Goal: Information Seeking & Learning: Learn about a topic

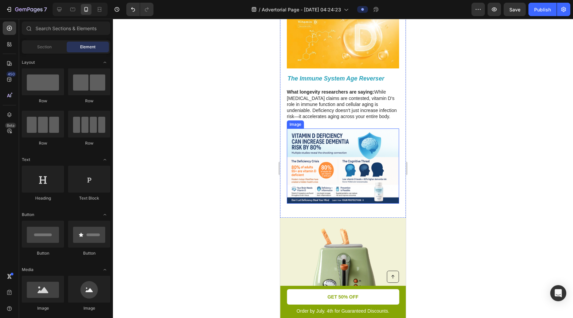
scroll to position [349, 0]
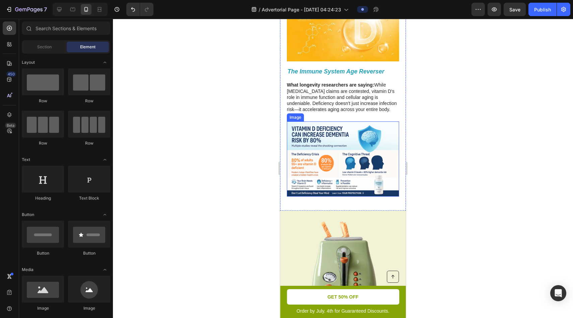
click at [334, 162] on img at bounding box center [343, 158] width 112 height 75
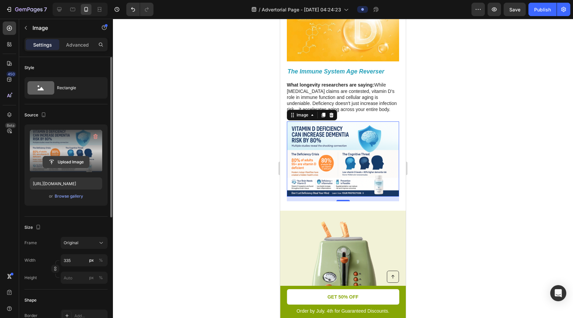
click at [64, 161] on input "file" at bounding box center [66, 161] width 46 height 11
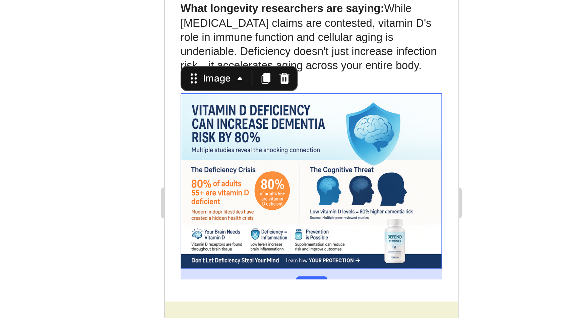
type input "[URL][DOMAIN_NAME]"
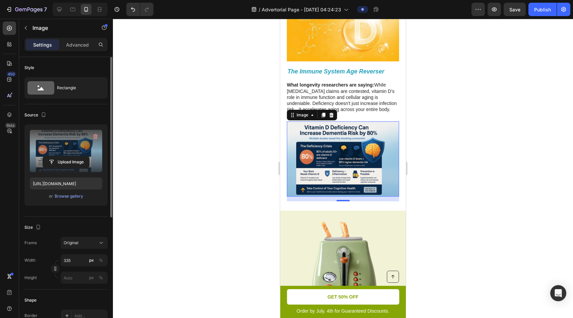
click at [494, 96] on div at bounding box center [343, 168] width 460 height 299
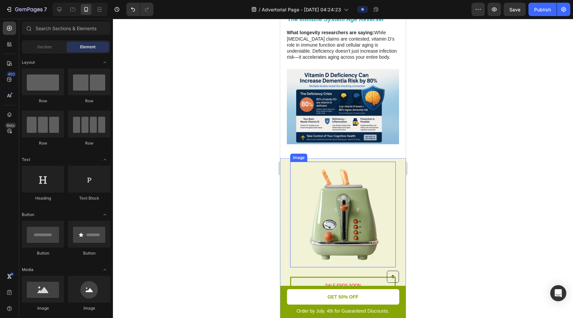
scroll to position [407, 0]
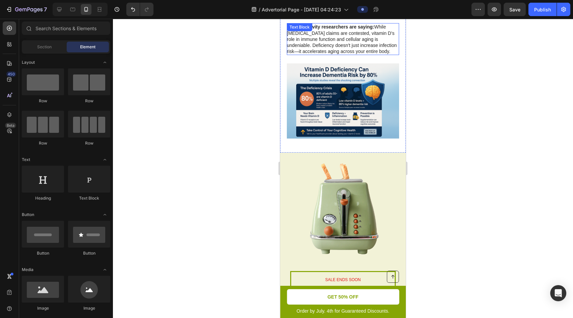
click at [338, 40] on p "What longevity researchers are saying: While [MEDICAL_DATA] claims are conteste…" at bounding box center [343, 39] width 112 height 30
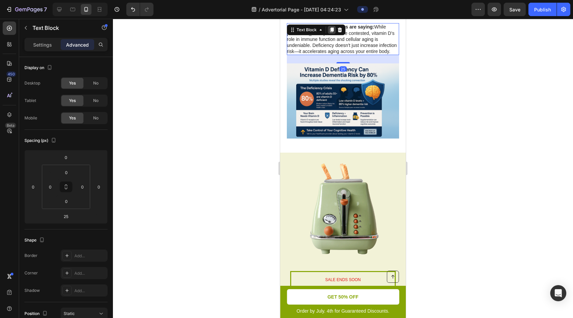
click at [331, 31] on icon at bounding box center [331, 29] width 5 height 5
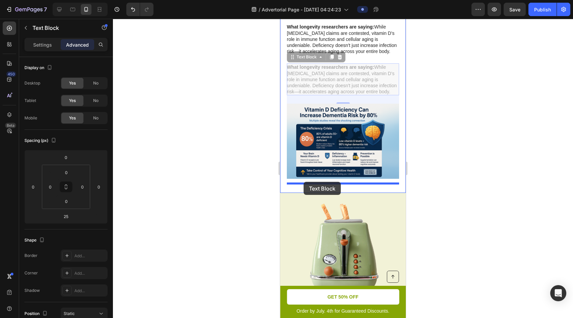
drag, startPoint x: 293, startPoint y: 59, endPoint x: 303, endPoint y: 182, distance: 122.7
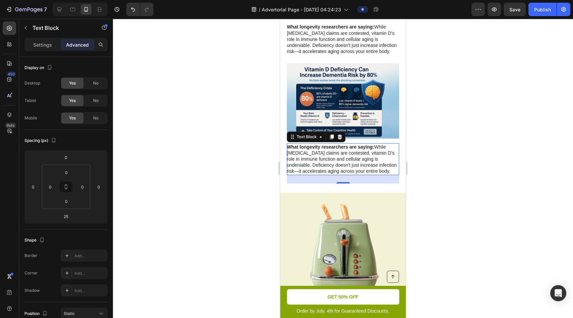
click at [330, 162] on p "What longevity researchers are saying: While [MEDICAL_DATA] claims are conteste…" at bounding box center [343, 159] width 112 height 30
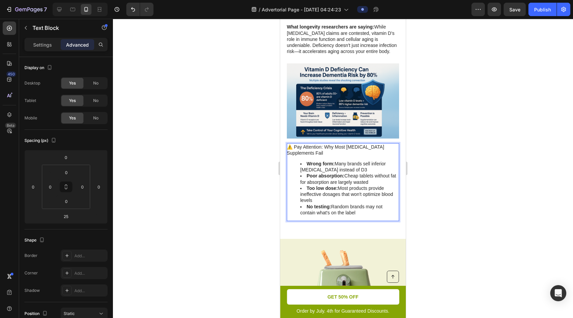
click at [313, 155] on p "⚠️ Pay Attention: Why Most [MEDICAL_DATA] Supplements Fail" at bounding box center [343, 150] width 112 height 12
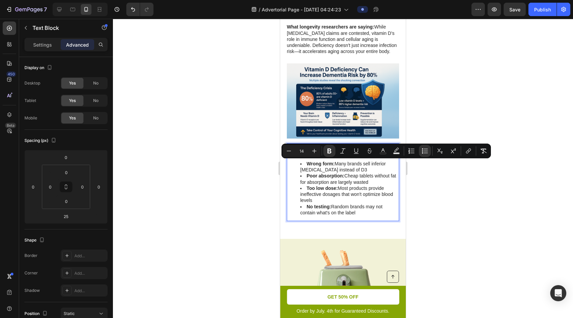
drag, startPoint x: 356, startPoint y: 210, endPoint x: 299, endPoint y: 159, distance: 75.9
click at [299, 159] on div "⚠️ Pay Attention: Why Most [MEDICAL_DATA] Supplements Fail Wrong form: Many bra…" at bounding box center [343, 182] width 112 height 78
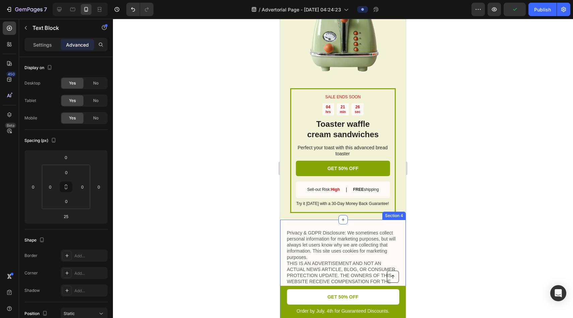
scroll to position [512, 0]
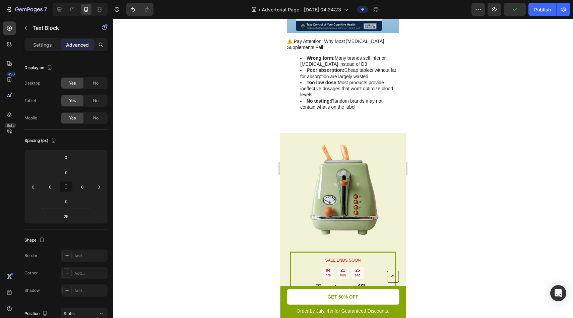
click at [330, 70] on strong "Poor absorption:" at bounding box center [325, 69] width 38 height 5
click at [348, 99] on li "No testing: Random brands may not contain what's on the label" at bounding box center [349, 104] width 98 height 12
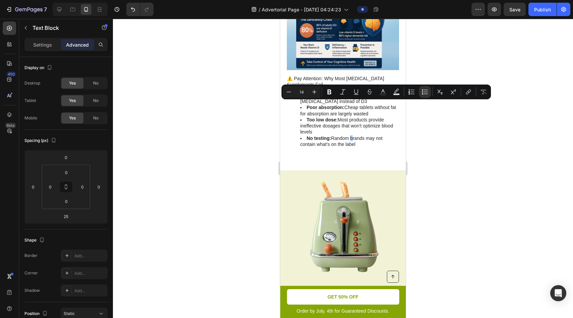
scroll to position [455, 0]
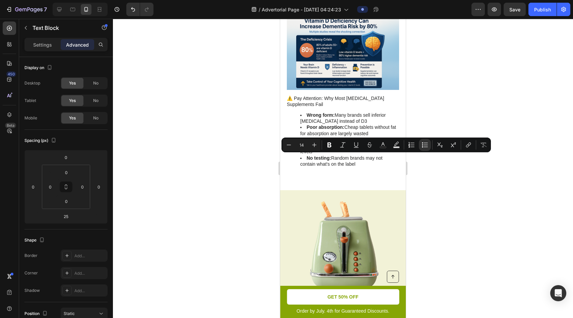
click at [326, 124] on strong "Poor absorption:" at bounding box center [325, 126] width 38 height 5
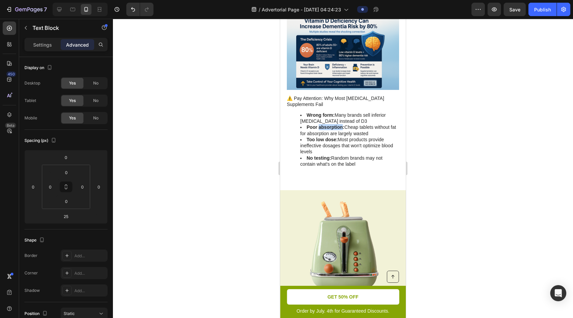
click at [326, 124] on strong "Poor absorption:" at bounding box center [325, 126] width 38 height 5
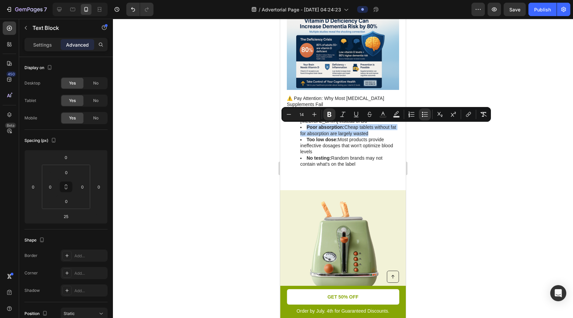
click at [326, 124] on strong "Poor absorption:" at bounding box center [325, 126] width 38 height 5
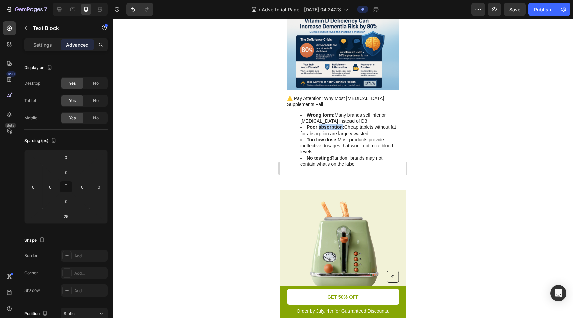
click at [326, 124] on strong "Poor absorption:" at bounding box center [325, 126] width 38 height 5
click at [330, 139] on strong "Too low dose:" at bounding box center [321, 139] width 31 height 5
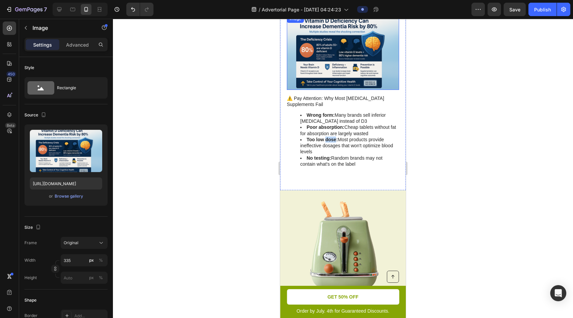
click at [306, 53] on img at bounding box center [343, 52] width 112 height 75
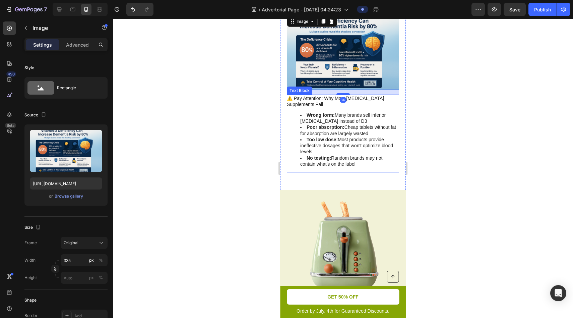
click at [316, 126] on strong "Poor absorption:" at bounding box center [325, 126] width 38 height 5
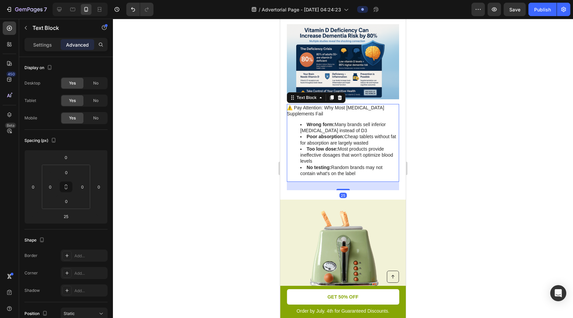
scroll to position [437, 0]
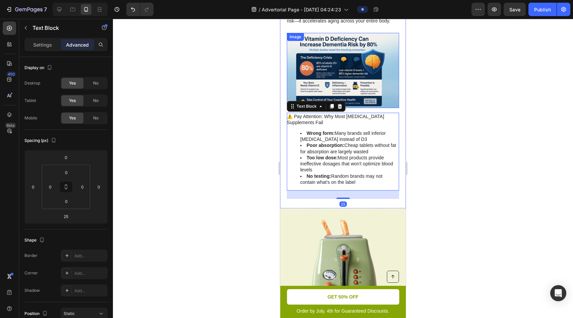
click at [357, 102] on img at bounding box center [343, 70] width 112 height 75
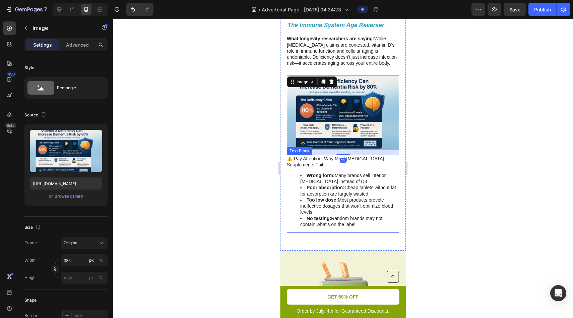
scroll to position [366, 0]
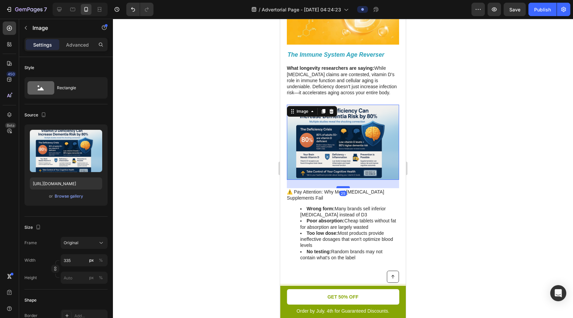
drag, startPoint x: 343, startPoint y: 184, endPoint x: 343, endPoint y: 187, distance: 3.7
click at [343, 187] on div at bounding box center [342, 187] width 13 height 2
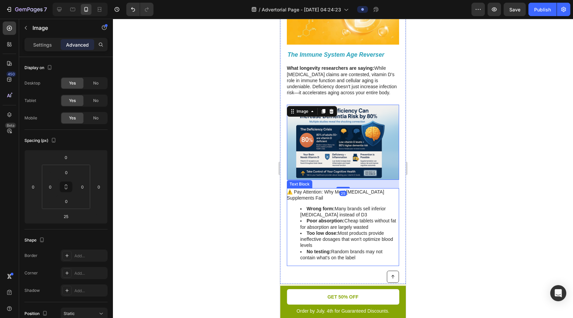
click at [343, 217] on li "Wrong form: Many brands sell inferior [MEDICAL_DATA] instead of D3" at bounding box center [349, 211] width 98 height 12
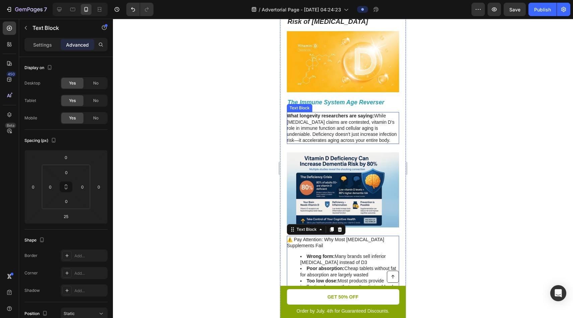
scroll to position [271, 0]
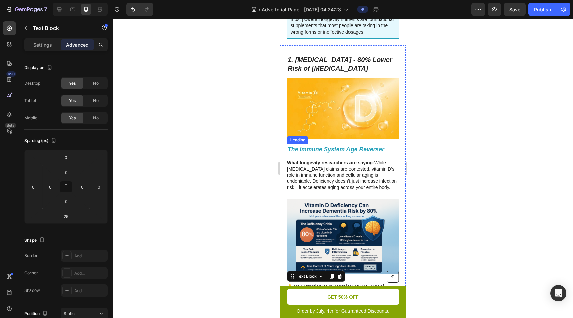
click at [352, 149] on strong "The Immune System Age Reverser" at bounding box center [335, 149] width 97 height 7
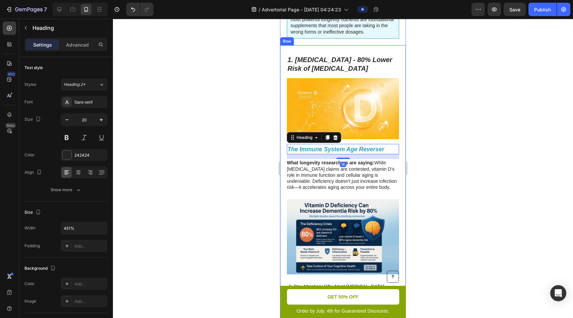
click at [353, 137] on img at bounding box center [343, 108] width 112 height 61
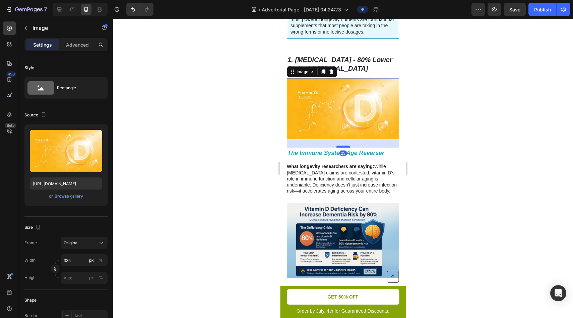
drag, startPoint x: 345, startPoint y: 143, endPoint x: 346, endPoint y: 146, distance: 3.7
click at [346, 146] on div at bounding box center [342, 146] width 13 height 2
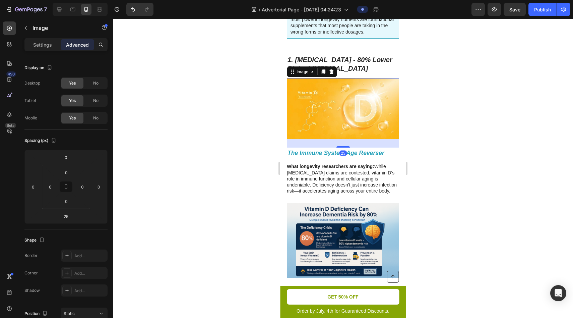
click at [358, 171] on p "What longevity researchers are saying: While [MEDICAL_DATA] claims are conteste…" at bounding box center [343, 178] width 112 height 30
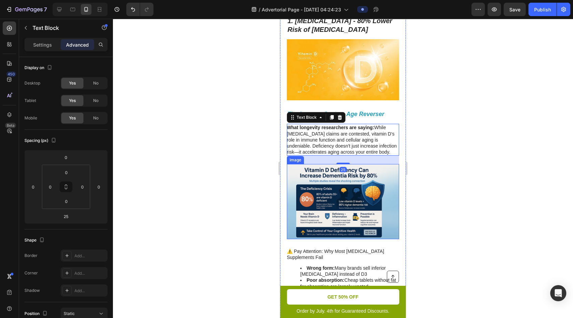
scroll to position [275, 0]
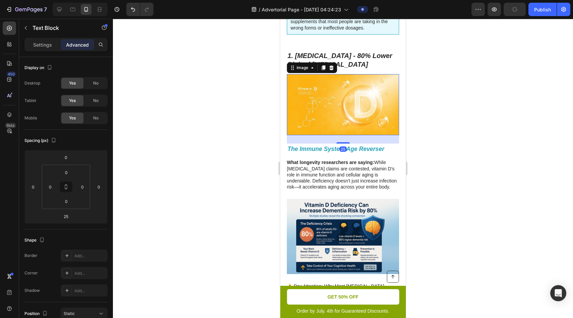
click at [355, 133] on img at bounding box center [343, 104] width 112 height 61
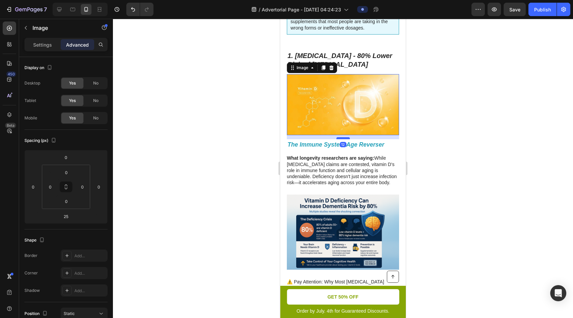
drag, startPoint x: 345, startPoint y: 142, endPoint x: 346, endPoint y: 138, distance: 4.0
click at [346, 138] on div at bounding box center [342, 138] width 13 height 2
type input "12"
click at [364, 156] on strong "What longevity researchers are saying:" at bounding box center [330, 157] width 87 height 5
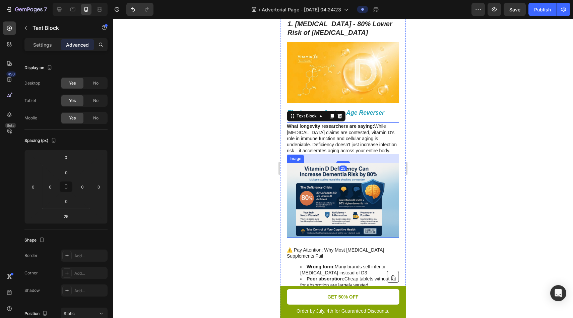
click at [360, 191] on img at bounding box center [343, 199] width 112 height 75
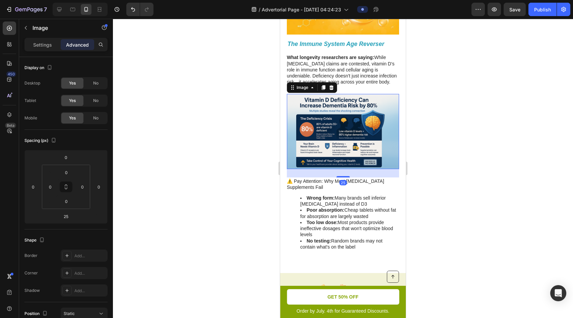
scroll to position [377, 0]
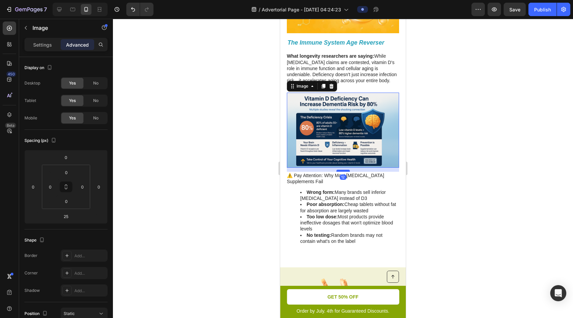
drag, startPoint x: 342, startPoint y: 175, endPoint x: 342, endPoint y: 170, distance: 4.4
click at [342, 170] on div at bounding box center [342, 170] width 13 height 2
type input "12"
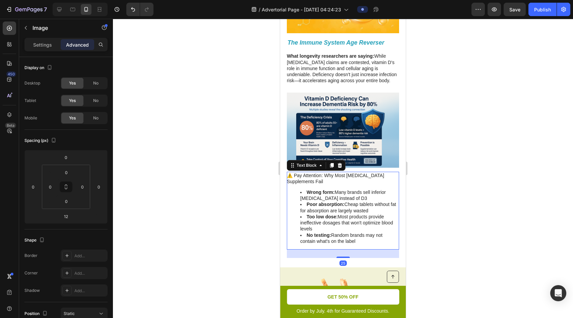
click at [370, 189] on li "Wrong form: Many brands sell inferior [MEDICAL_DATA] instead of D3" at bounding box center [349, 195] width 98 height 12
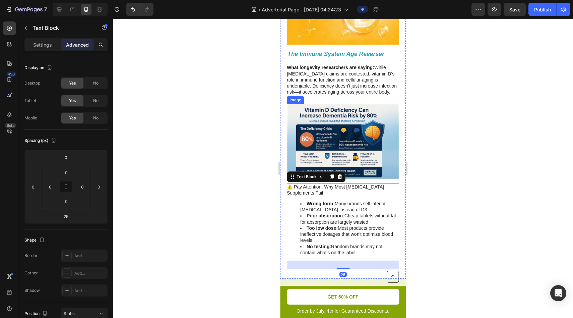
scroll to position [363, 0]
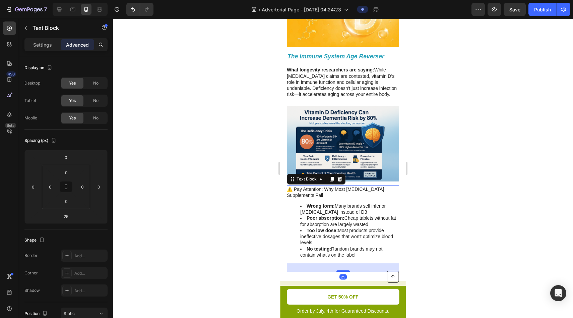
click at [433, 117] on div at bounding box center [343, 168] width 460 height 299
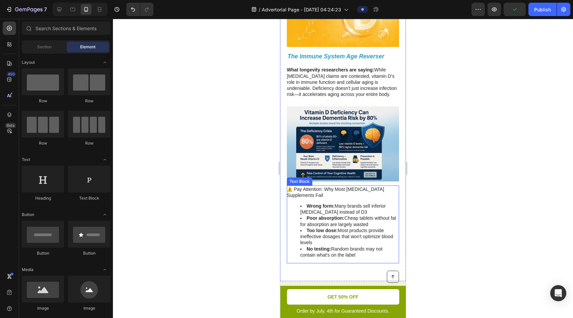
click at [319, 195] on p "⚠️ Pay Attention: Why Most [MEDICAL_DATA] Supplements Fail" at bounding box center [343, 192] width 112 height 12
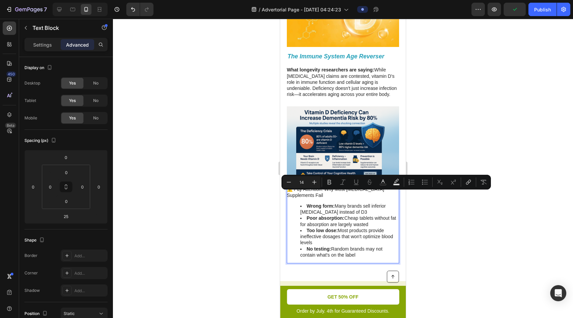
click at [308, 207] on strong "Wrong form:" at bounding box center [320, 205] width 28 height 5
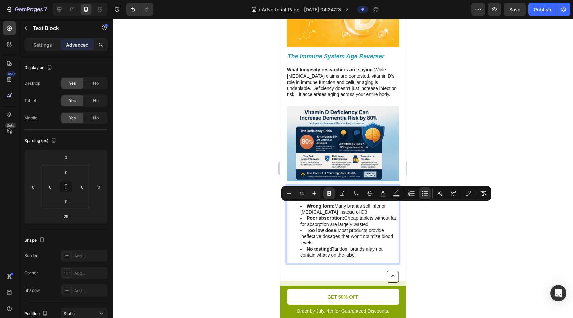
drag, startPoint x: 305, startPoint y: 205, endPoint x: 363, endPoint y: 255, distance: 76.4
click at [363, 255] on ul "Wrong form: Many brands sell inferior [MEDICAL_DATA] instead of D3 Poor absorpt…" at bounding box center [343, 230] width 112 height 55
click at [353, 246] on li "No testing: Random brands may not contain what's on the label" at bounding box center [349, 251] width 98 height 12
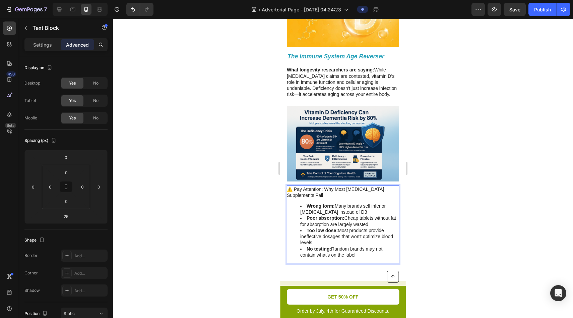
drag, startPoint x: 358, startPoint y: 256, endPoint x: 300, endPoint y: 206, distance: 76.2
click at [300, 206] on ul "Wrong form: Many brands sell inferior [MEDICAL_DATA] instead of D3 Poor absorpt…" at bounding box center [343, 230] width 112 height 55
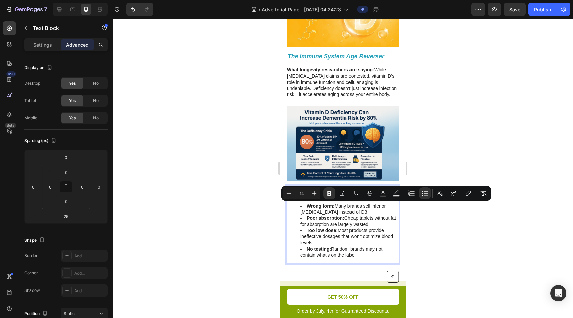
click at [300, 212] on li "Wrong form: Many brands sell inferior [MEDICAL_DATA] instead of D3" at bounding box center [349, 209] width 98 height 12
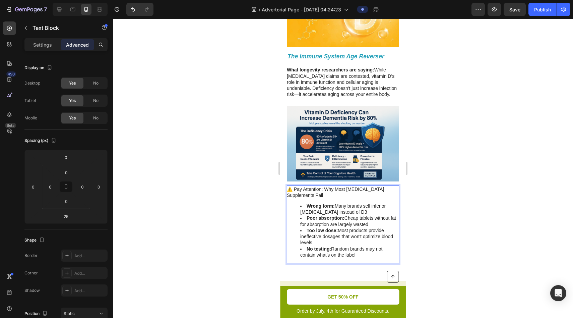
click at [298, 189] on p "⚠️ Pay Attention: Why Most [MEDICAL_DATA] Supplements Fail" at bounding box center [343, 192] width 112 height 12
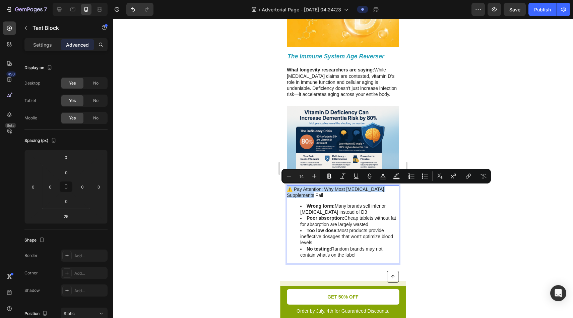
drag, startPoint x: 298, startPoint y: 196, endPoint x: 279, endPoint y: 186, distance: 21.3
click at [280, 186] on html "iPhone 13 Mini ( 375 px) iPhone 13 Mini iPhone 13 Pro iPhone 11 Pro Max iPhone …" at bounding box center [343, 272] width 126 height 1235
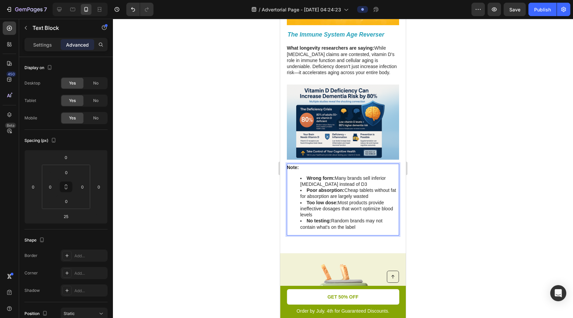
scroll to position [399, 0]
